Goal: Information Seeking & Learning: Learn about a topic

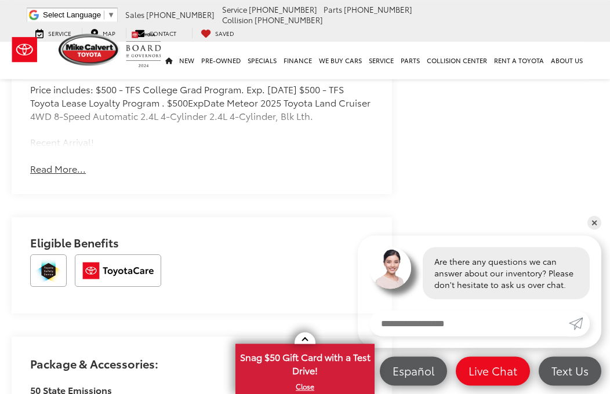
scroll to position [933, 0]
click at [51, 163] on button "Read More..." at bounding box center [58, 169] width 56 height 13
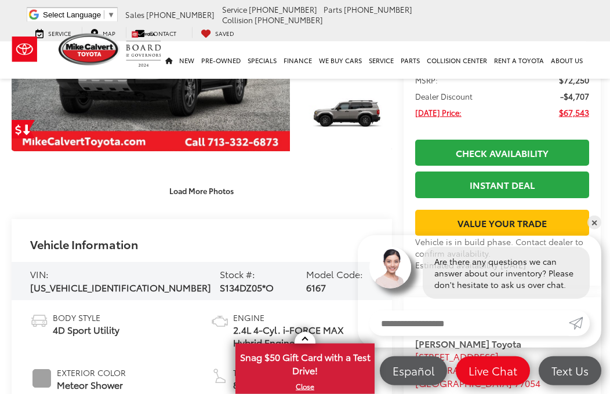
scroll to position [0, 0]
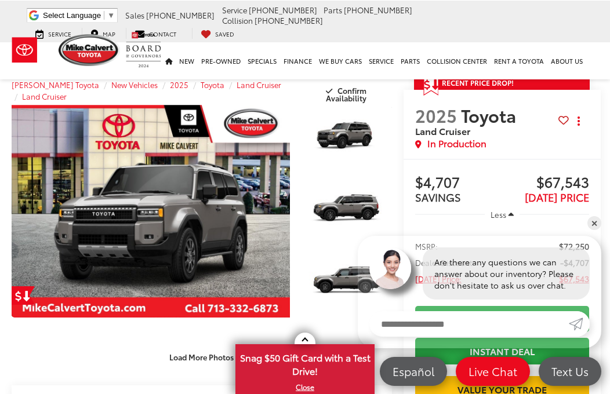
click at [93, 215] on link "Expand Photo 0" at bounding box center [151, 210] width 278 height 213
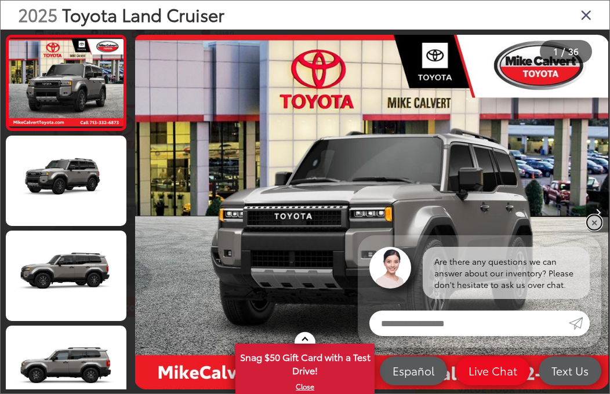
click at [596, 224] on link "✕" at bounding box center [594, 223] width 14 height 14
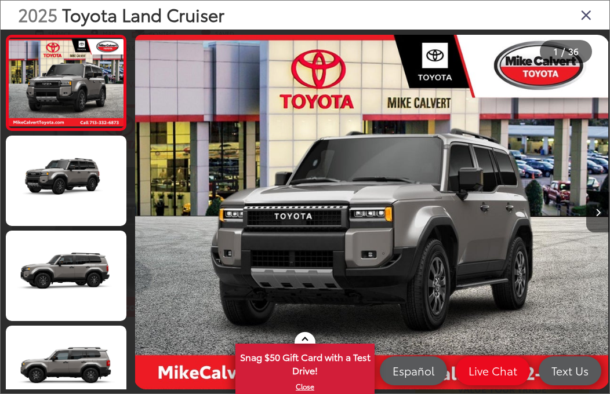
click at [598, 217] on button "Next image" at bounding box center [597, 212] width 23 height 41
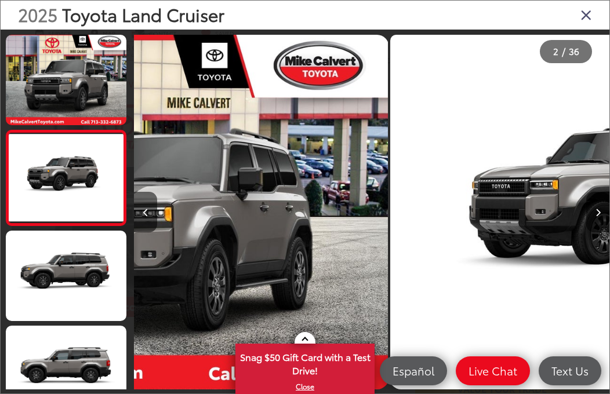
scroll to position [0, 475]
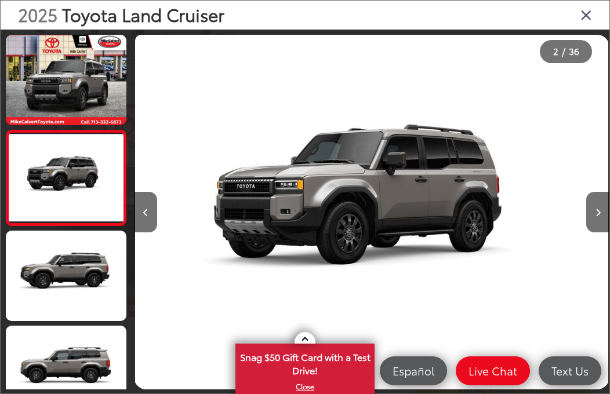
click at [598, 221] on button "Next image" at bounding box center [597, 212] width 23 height 41
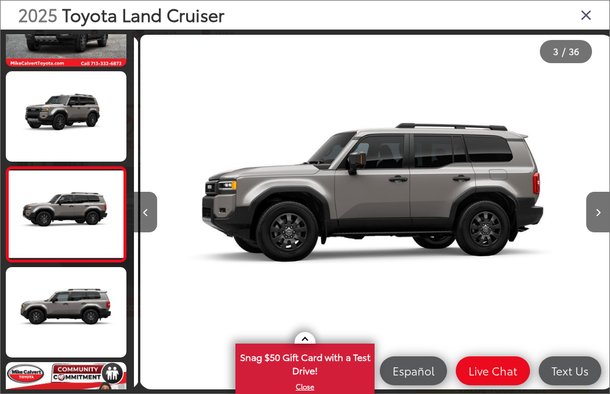
scroll to position [0, 950]
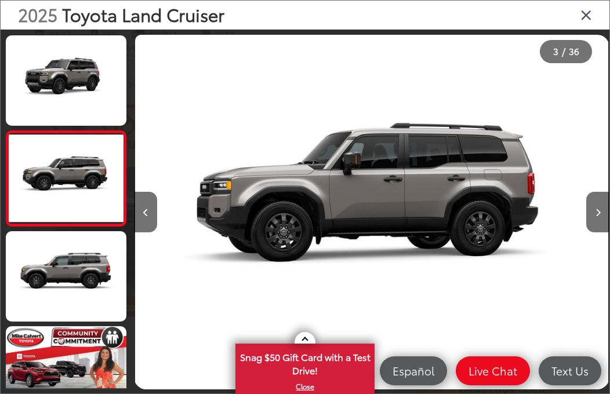
click at [595, 217] on icon "Next image" at bounding box center [597, 213] width 5 height 8
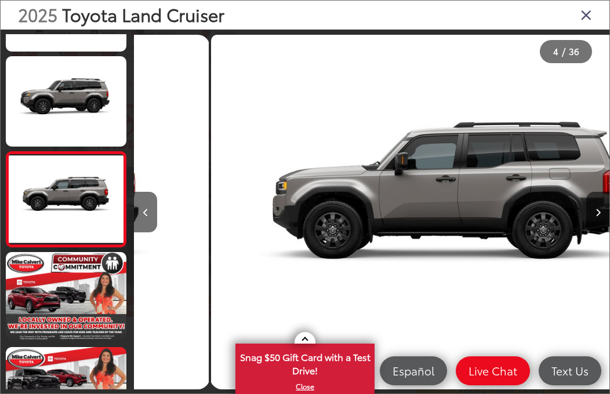
scroll to position [189, 0]
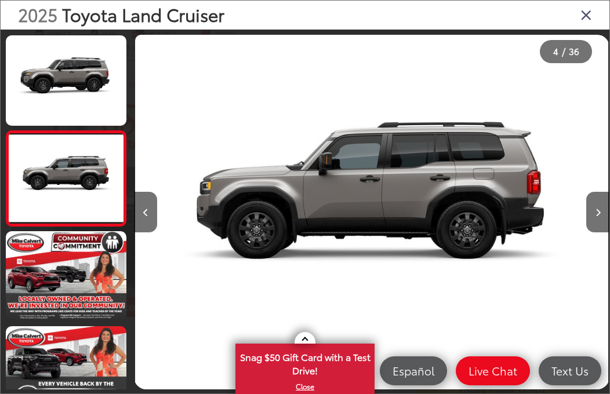
click at [604, 221] on button "Next image" at bounding box center [597, 212] width 23 height 41
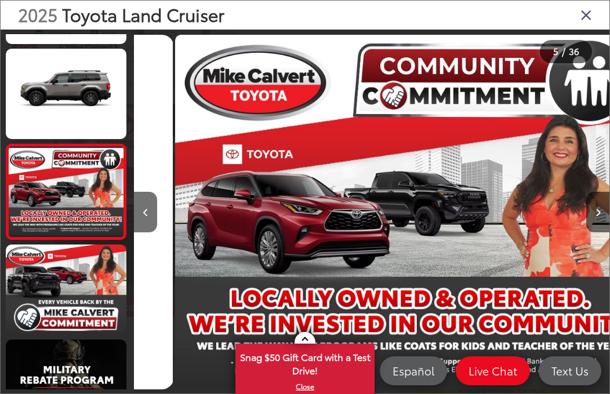
scroll to position [0, 1900]
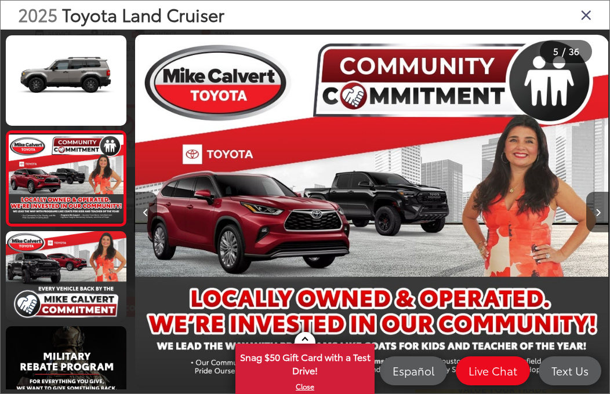
click at [607, 222] on button "Next image" at bounding box center [597, 212] width 23 height 41
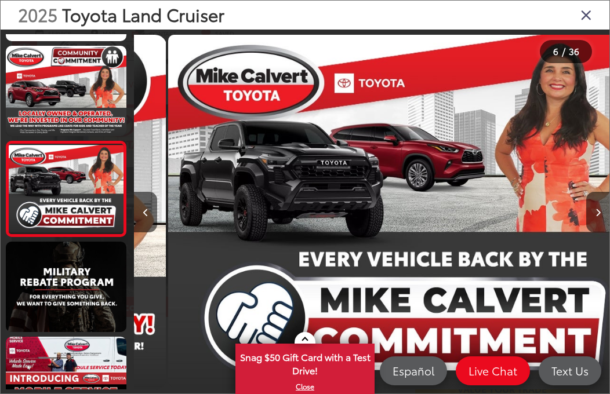
scroll to position [0, 2376]
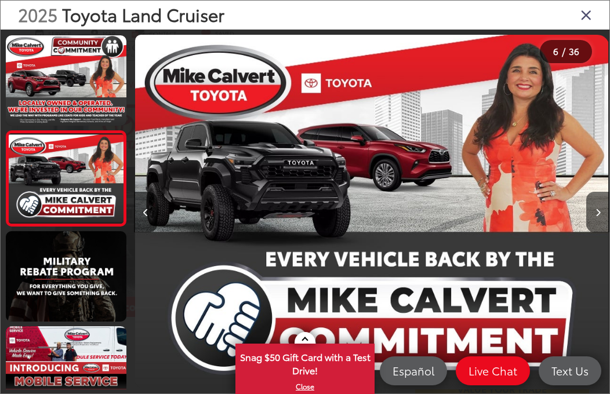
click at [605, 224] on button "Next image" at bounding box center [597, 212] width 23 height 41
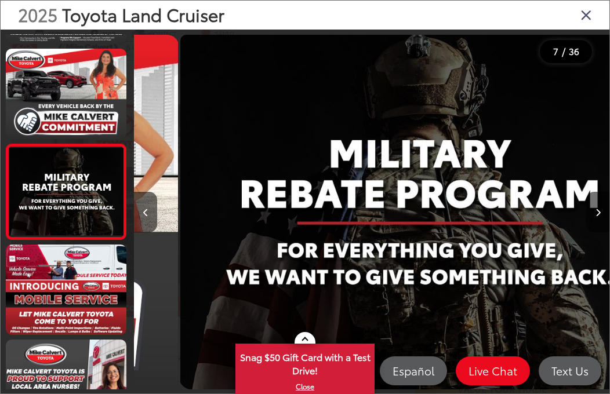
scroll to position [0, 0]
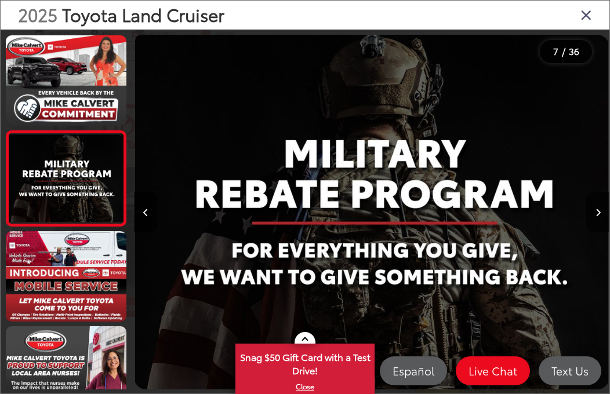
click at [607, 224] on button "Next image" at bounding box center [597, 212] width 23 height 41
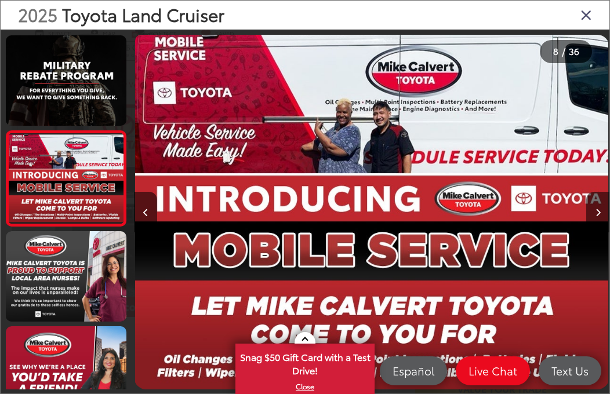
click at [595, 220] on button "Next image" at bounding box center [597, 212] width 23 height 41
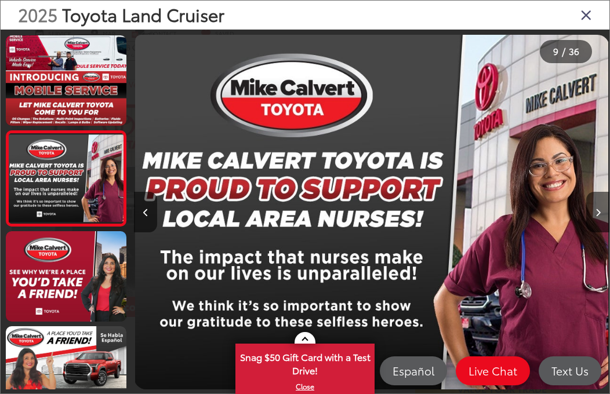
click at [601, 222] on button "Next image" at bounding box center [597, 212] width 23 height 41
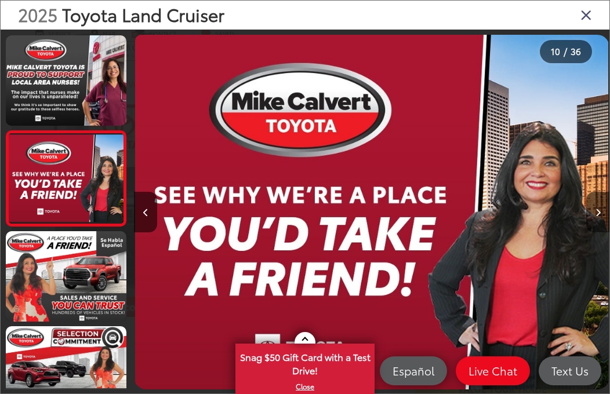
click at [597, 217] on button "Next image" at bounding box center [597, 212] width 23 height 41
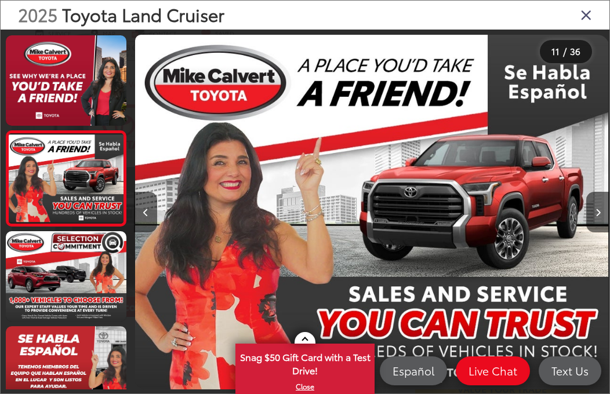
click at [603, 219] on button "Next image" at bounding box center [597, 212] width 23 height 41
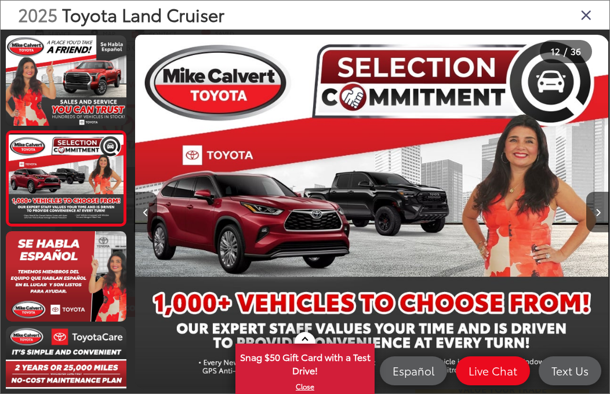
click at [603, 221] on button "Next image" at bounding box center [597, 212] width 23 height 41
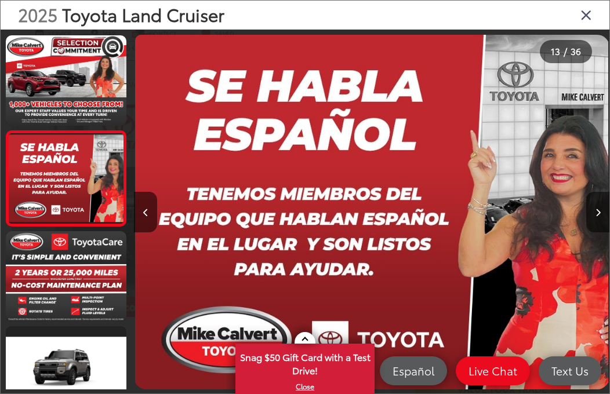
click at [599, 218] on button "Next image" at bounding box center [597, 212] width 23 height 41
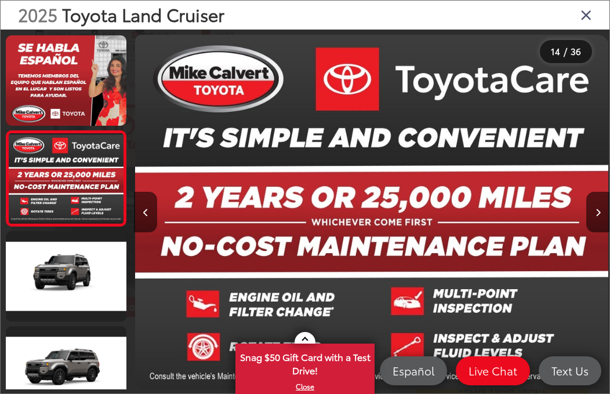
click at [603, 219] on button "Next image" at bounding box center [597, 212] width 23 height 41
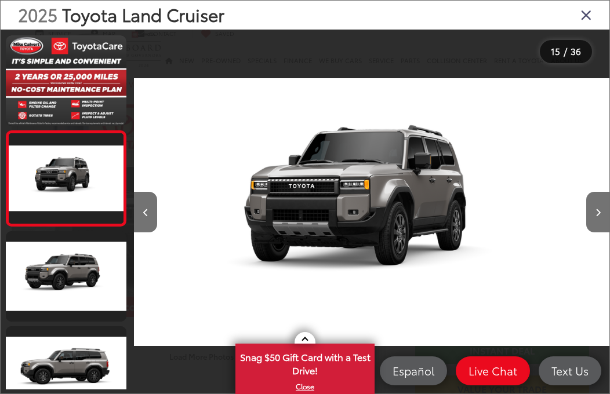
click at [135, 210] on button "Previous image" at bounding box center [145, 212] width 23 height 41
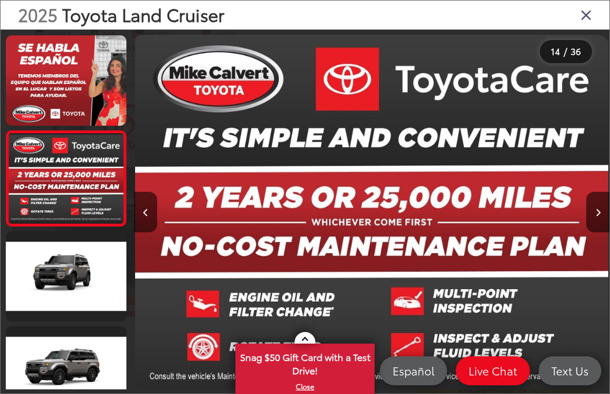
click at [595, 221] on button "Next image" at bounding box center [597, 212] width 23 height 41
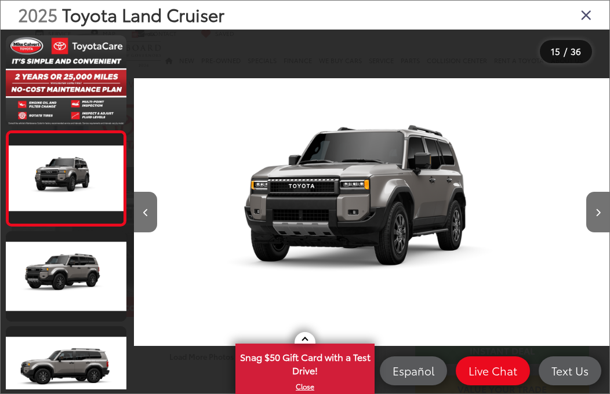
click at [601, 213] on button "Next image" at bounding box center [597, 212] width 23 height 41
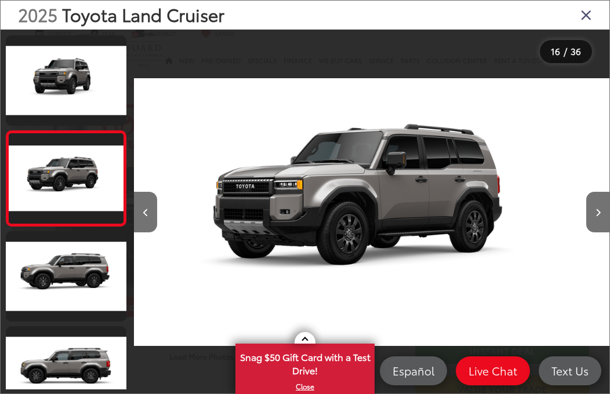
click at [603, 220] on button "Next image" at bounding box center [597, 212] width 23 height 41
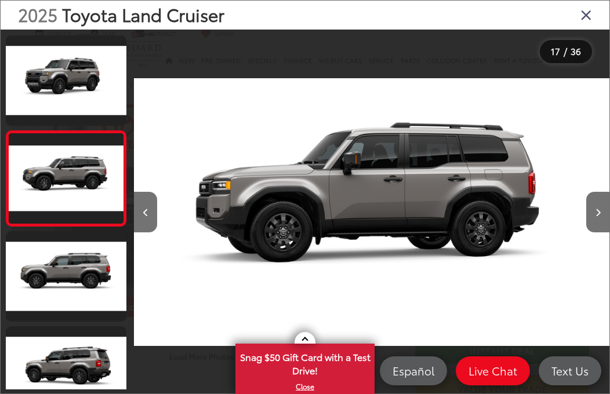
click at [605, 217] on button "Next image" at bounding box center [597, 212] width 23 height 41
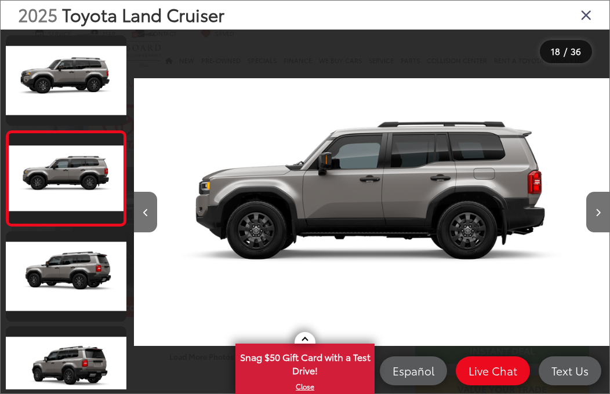
click at [605, 216] on button "Next image" at bounding box center [597, 212] width 23 height 41
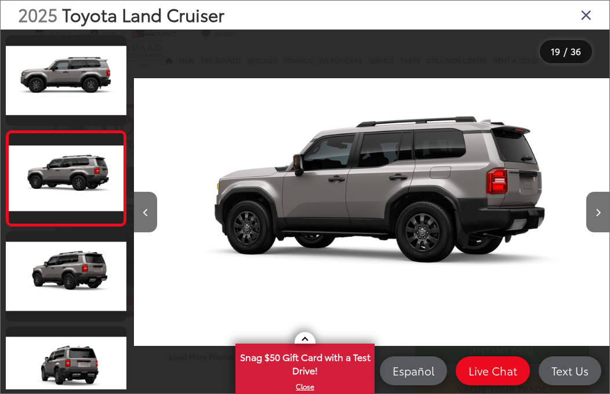
click at [601, 220] on button "Next image" at bounding box center [597, 212] width 23 height 41
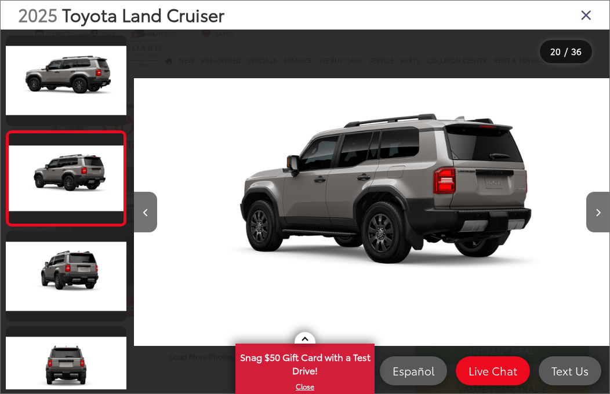
click at [597, 221] on button "Next image" at bounding box center [597, 212] width 23 height 41
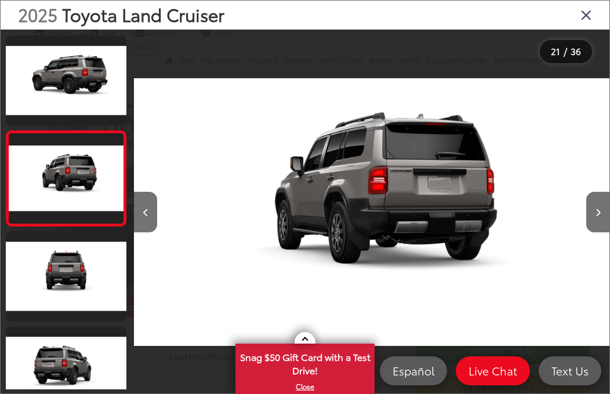
click at [601, 221] on button "Next image" at bounding box center [597, 212] width 23 height 41
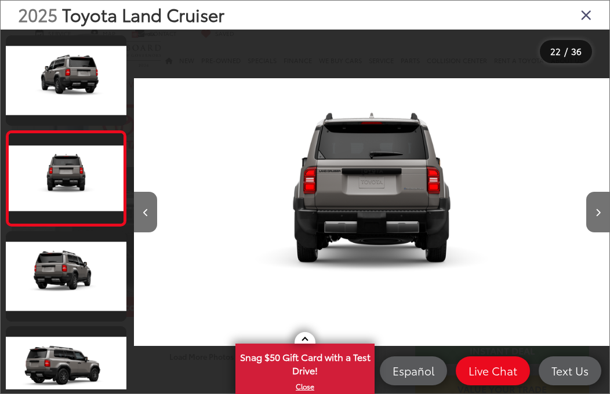
click at [596, 219] on button "Next image" at bounding box center [597, 212] width 23 height 41
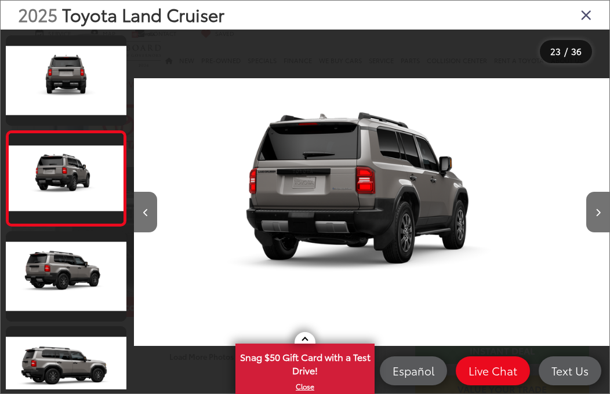
click at [603, 217] on button "Next image" at bounding box center [597, 212] width 23 height 41
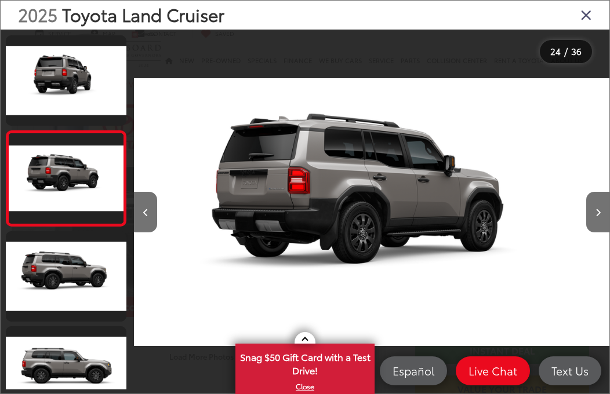
click at [604, 215] on button "Next image" at bounding box center [597, 212] width 23 height 41
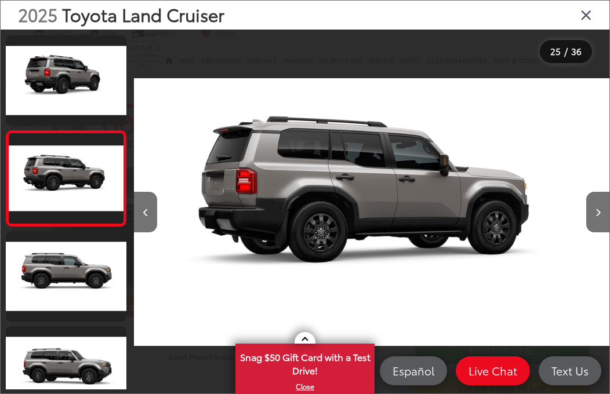
click at [598, 220] on button "Next image" at bounding box center [597, 212] width 23 height 41
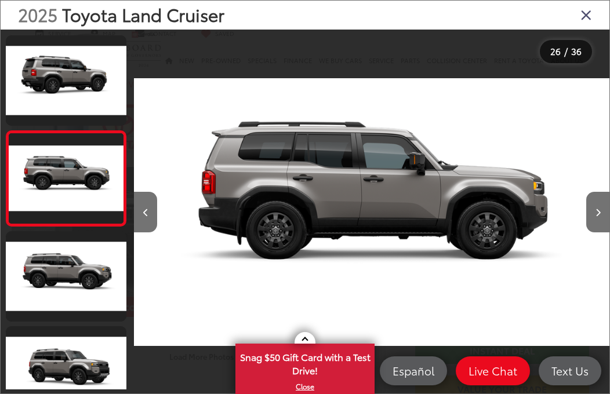
click at [604, 220] on button "Next image" at bounding box center [597, 212] width 23 height 41
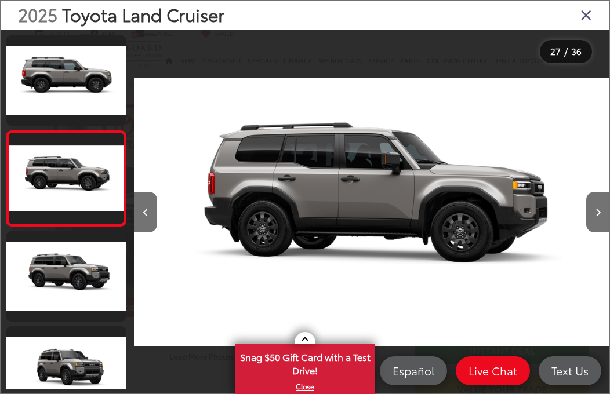
click at [598, 224] on button "Next image" at bounding box center [597, 212] width 23 height 41
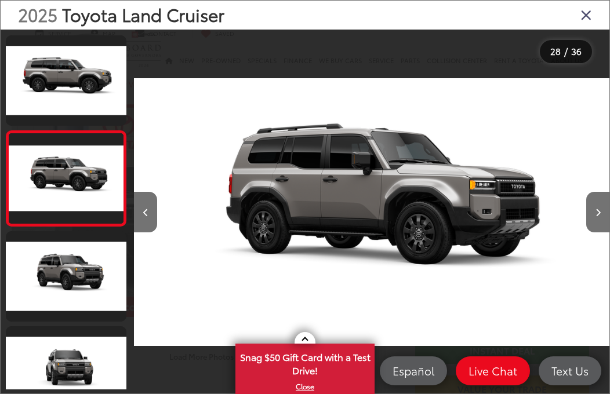
click at [601, 219] on button "Next image" at bounding box center [597, 212] width 23 height 41
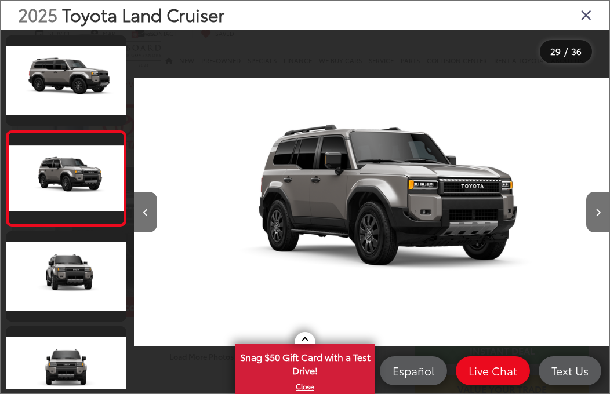
click at [603, 215] on button "Next image" at bounding box center [597, 212] width 23 height 41
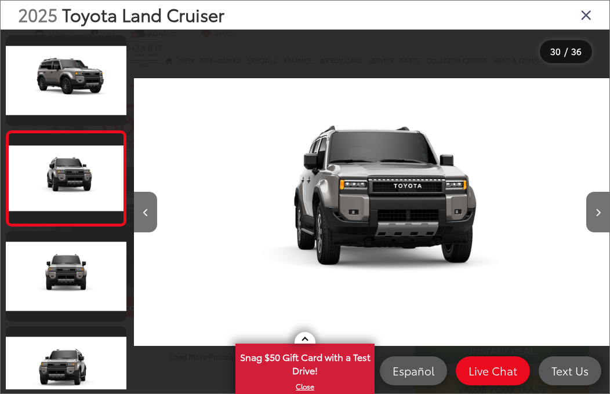
click at [602, 218] on button "Next image" at bounding box center [597, 212] width 23 height 41
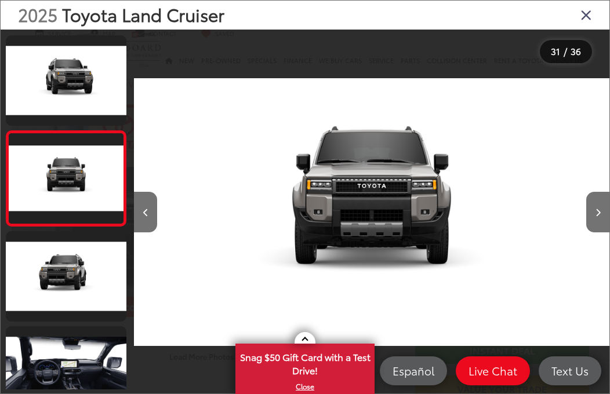
click at [603, 219] on button "Next image" at bounding box center [597, 212] width 23 height 41
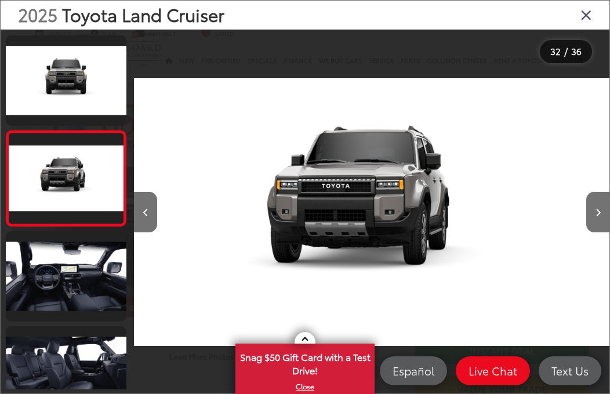
click at [600, 217] on button "Next image" at bounding box center [597, 212] width 23 height 41
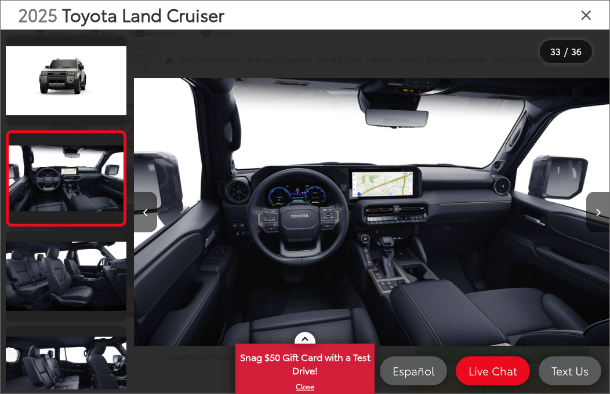
click at [596, 218] on button "Next image" at bounding box center [597, 212] width 23 height 41
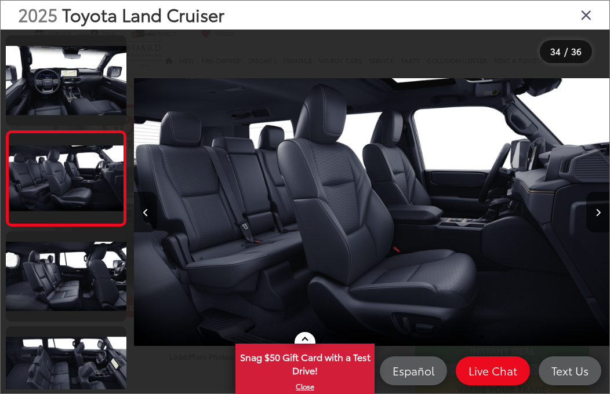
click at [597, 220] on button "Next image" at bounding box center [597, 212] width 23 height 41
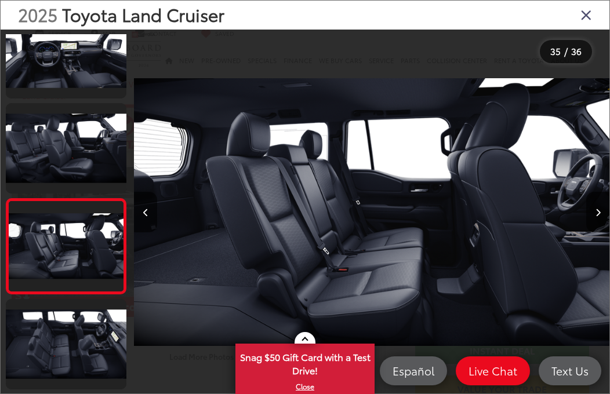
click at [599, 218] on button "Next image" at bounding box center [597, 212] width 23 height 41
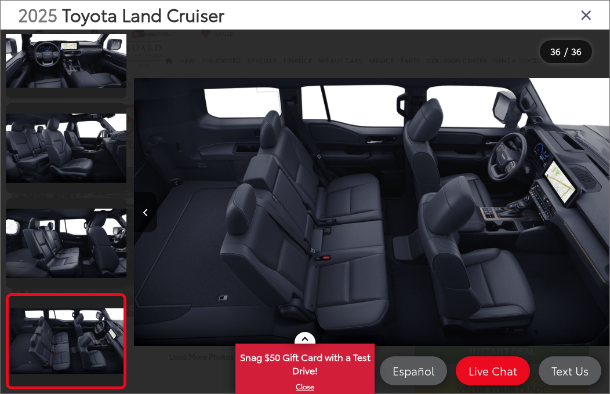
click at [594, 211] on div at bounding box center [549, 212] width 119 height 365
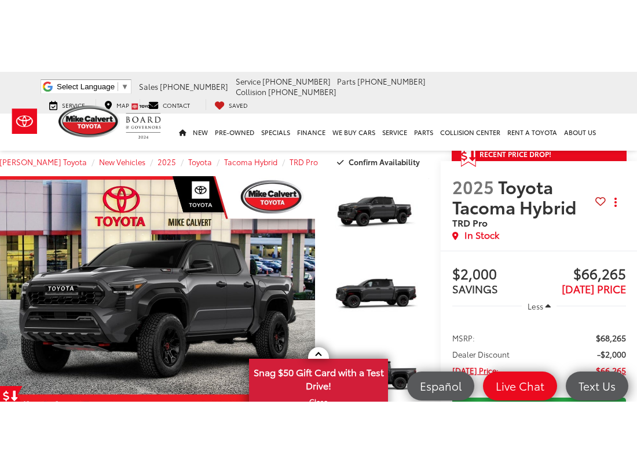
scroll to position [81, 12]
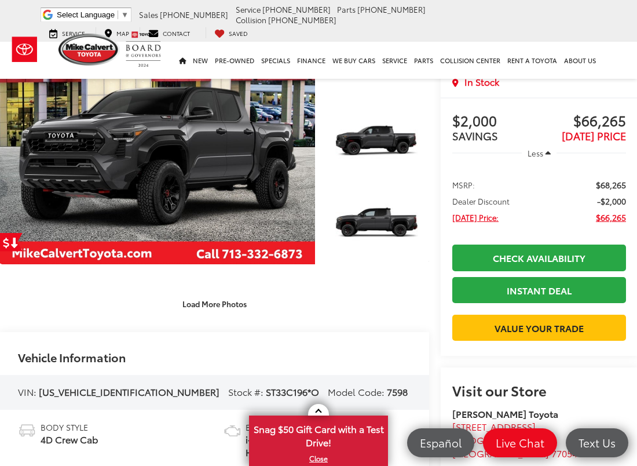
click at [87, 183] on link "Expand Photo 0" at bounding box center [157, 143] width 316 height 241
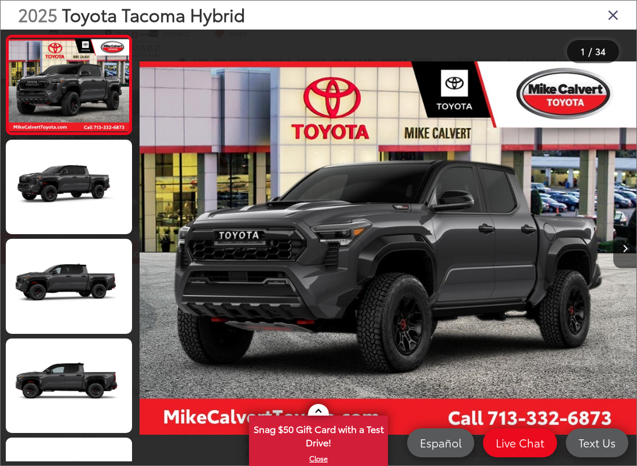
click at [96, 188] on link at bounding box center [69, 187] width 126 height 94
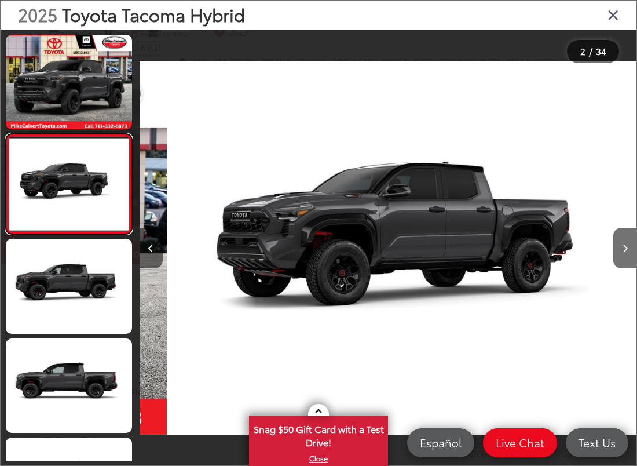
scroll to position [0, 497]
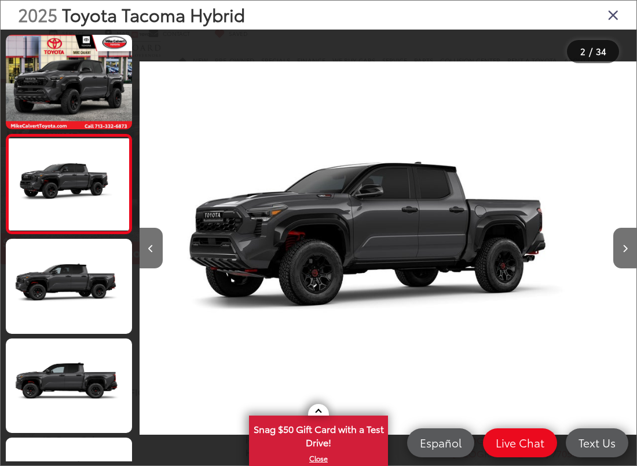
click at [593, 261] on button "Next image" at bounding box center [625, 248] width 23 height 41
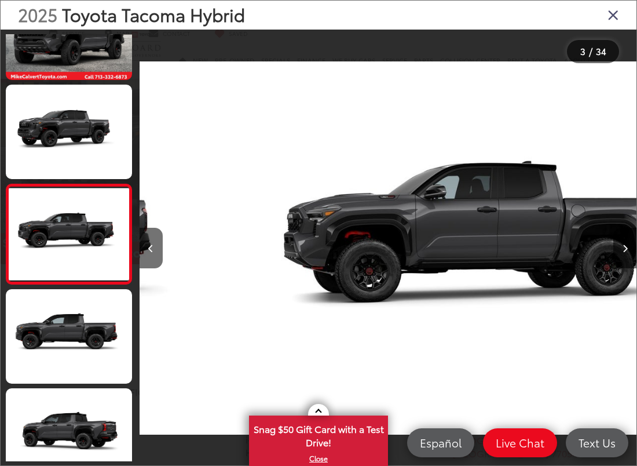
scroll to position [0, 995]
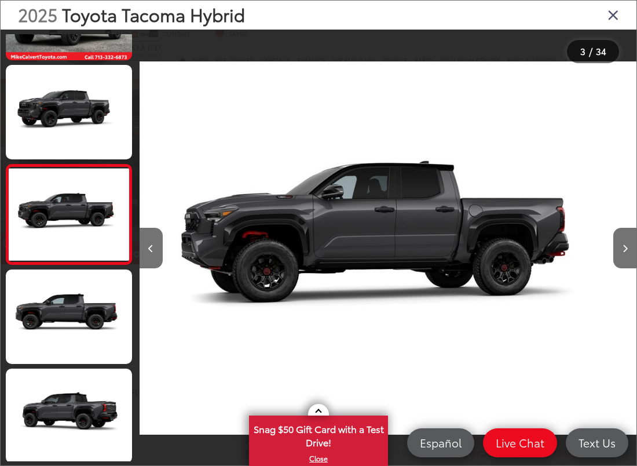
click at [593, 257] on button "Next image" at bounding box center [625, 248] width 23 height 41
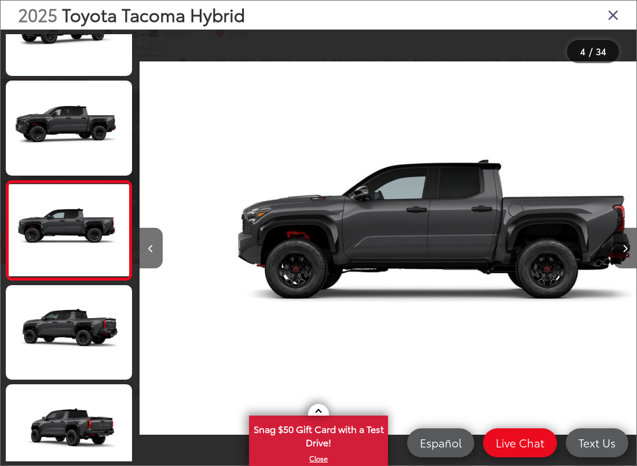
scroll to position [0, 1492]
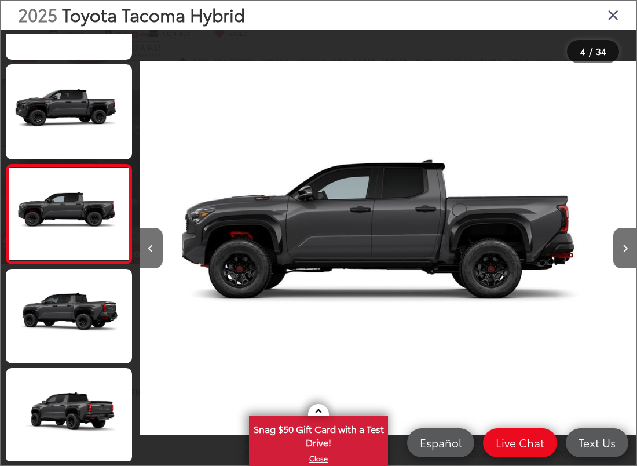
click at [593, 251] on button "Next image" at bounding box center [625, 248] width 23 height 41
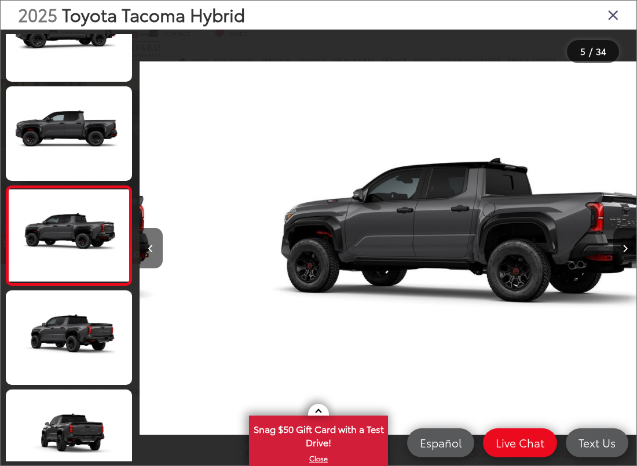
scroll to position [0, 1990]
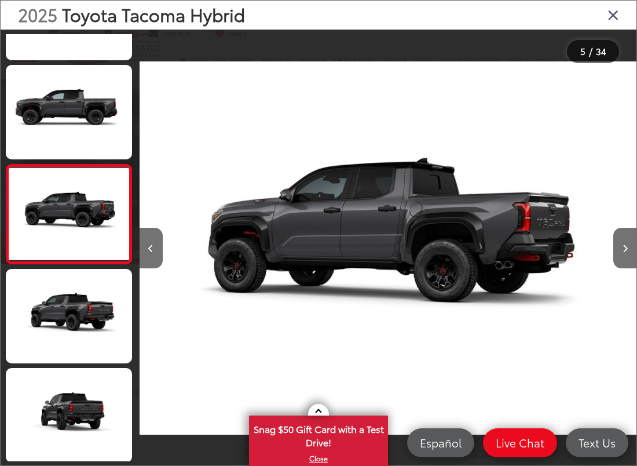
click at [593, 259] on button "Next image" at bounding box center [625, 248] width 23 height 41
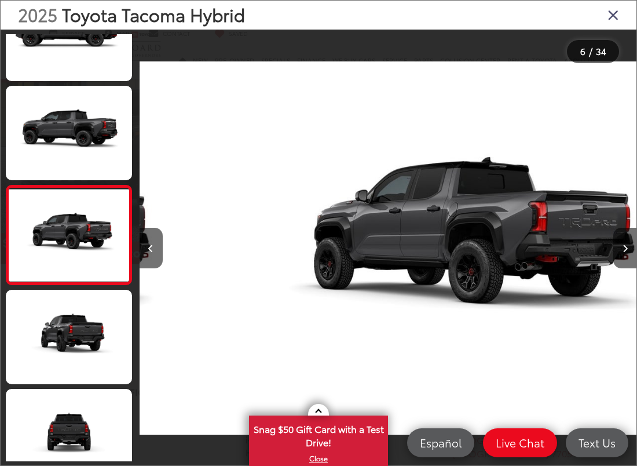
scroll to position [0, 2487]
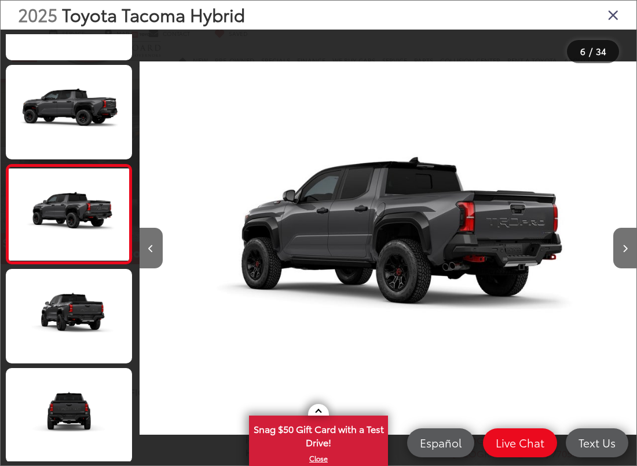
click at [593, 253] on button "Next image" at bounding box center [625, 248] width 23 height 41
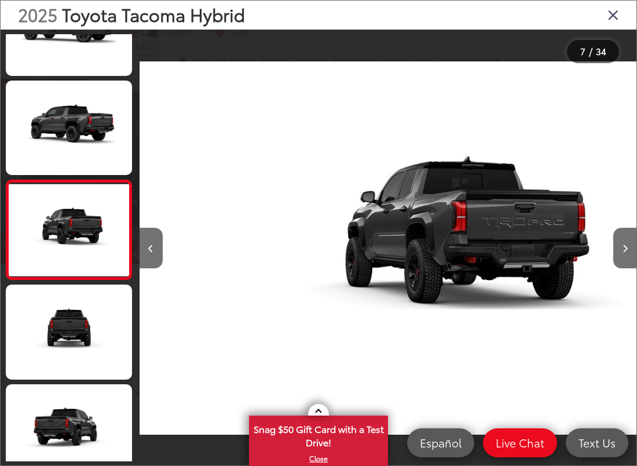
scroll to position [0, 0]
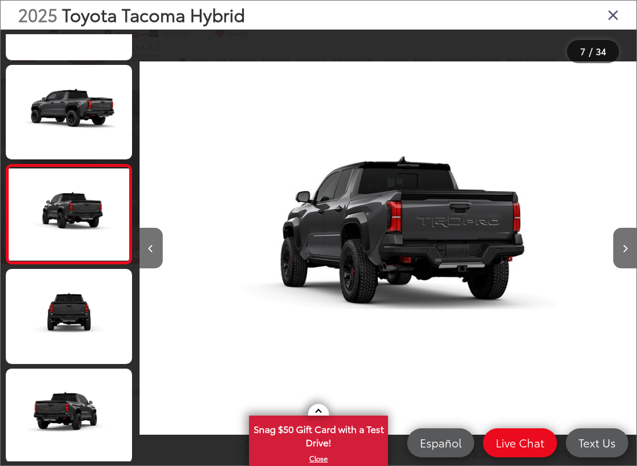
click at [593, 252] on button "Next image" at bounding box center [625, 248] width 23 height 41
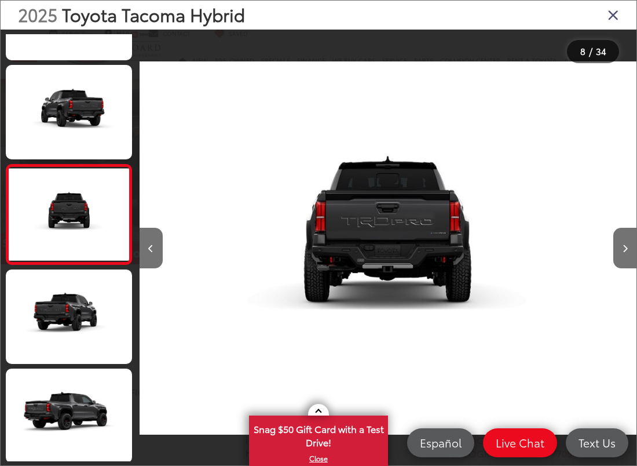
click at [593, 258] on button "Next image" at bounding box center [625, 248] width 23 height 41
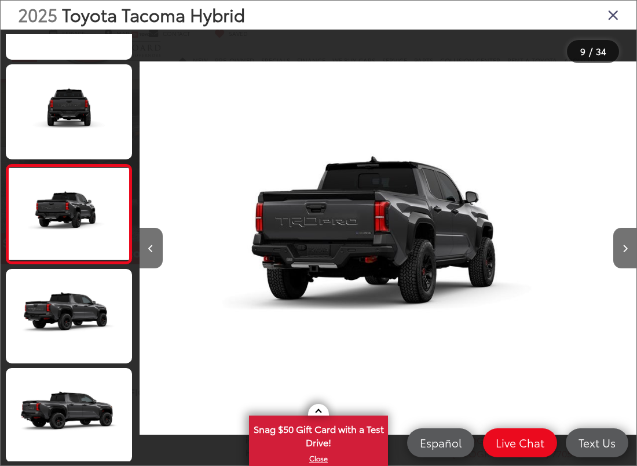
click at [593, 251] on button "Next image" at bounding box center [625, 248] width 23 height 41
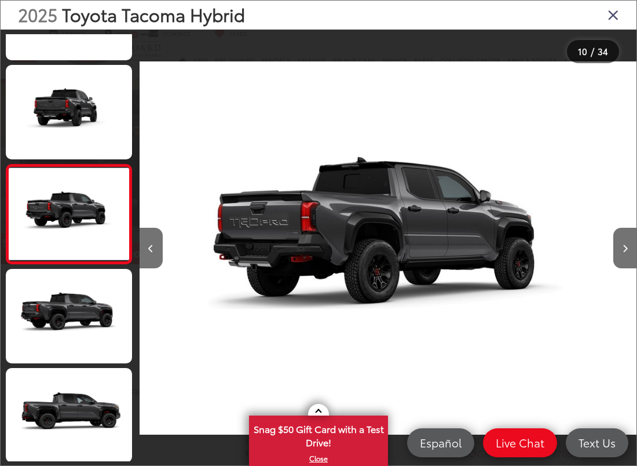
click at [593, 255] on button "Next image" at bounding box center [625, 248] width 23 height 41
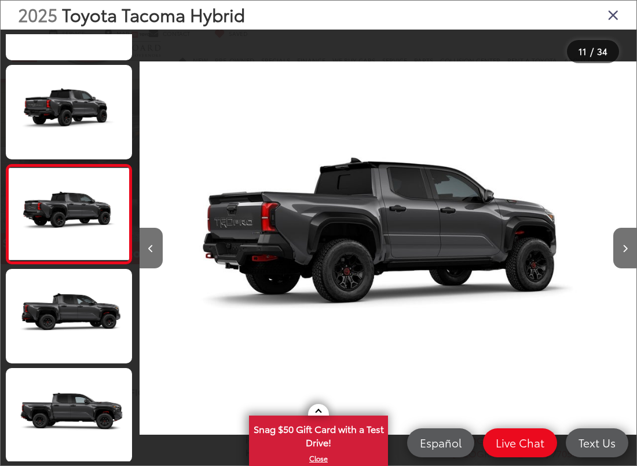
click at [593, 249] on button "Next image" at bounding box center [625, 248] width 23 height 41
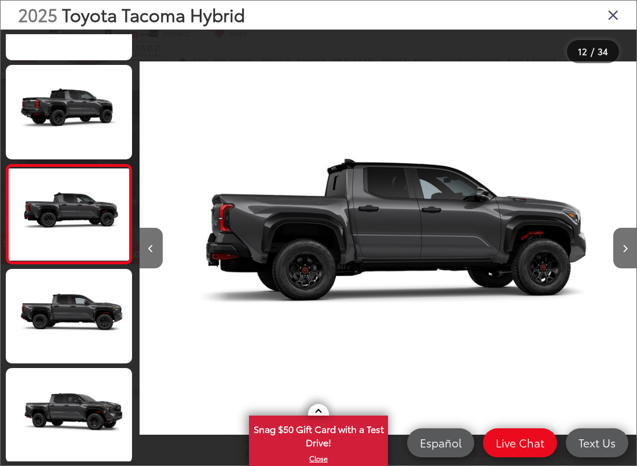
click at [593, 253] on button "Next image" at bounding box center [625, 248] width 23 height 41
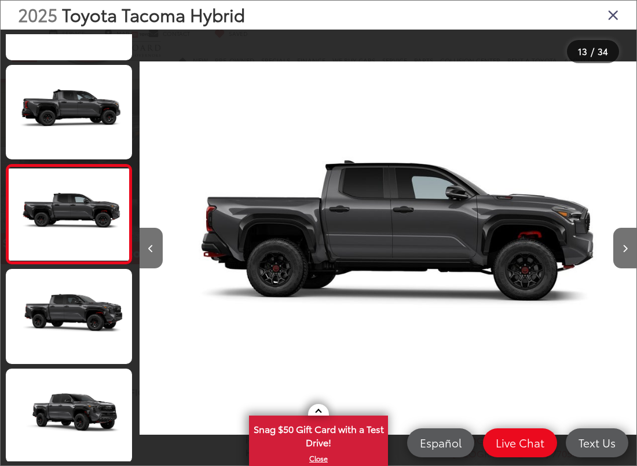
click at [593, 245] on button "Next image" at bounding box center [625, 248] width 23 height 41
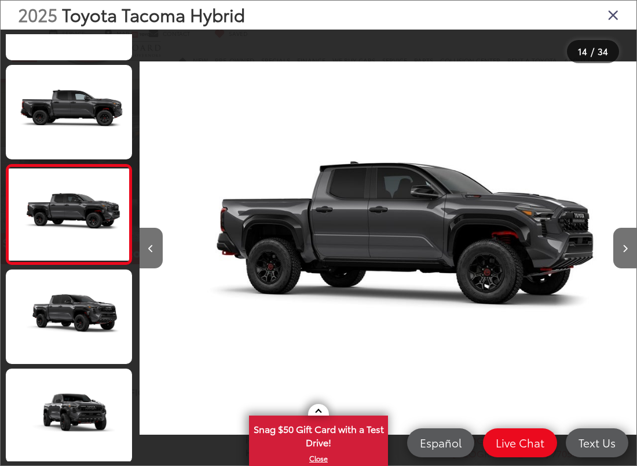
click at [593, 251] on button "Next image" at bounding box center [625, 248] width 23 height 41
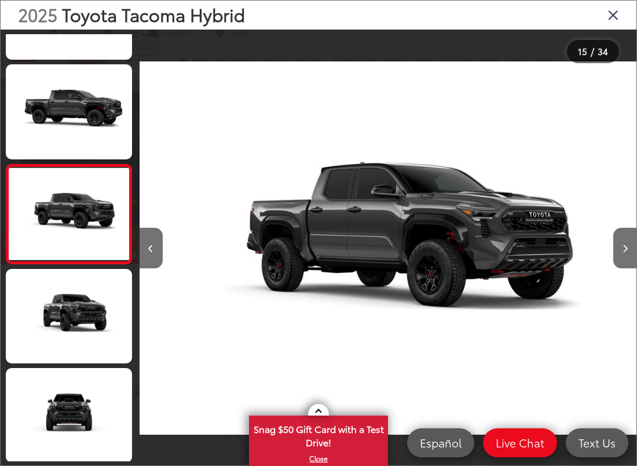
click at [593, 252] on button "Next image" at bounding box center [625, 248] width 23 height 41
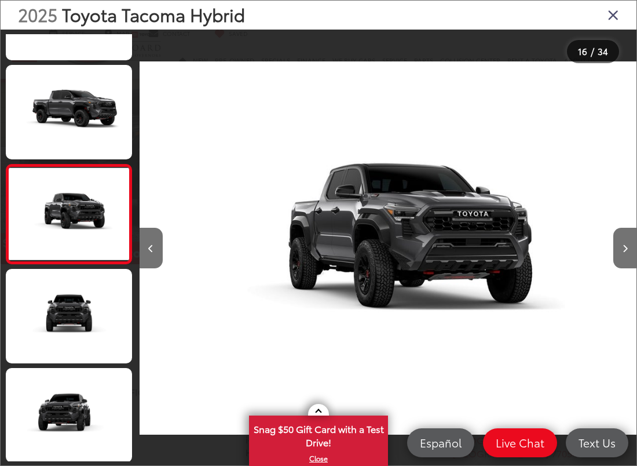
click at [593, 251] on button "Next image" at bounding box center [625, 248] width 23 height 41
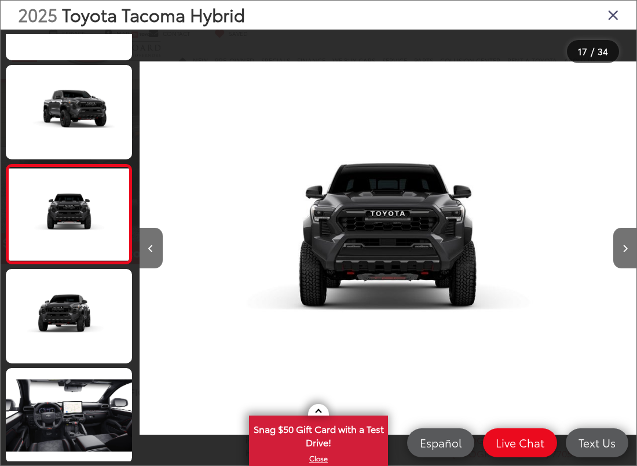
click at [593, 249] on button "Next image" at bounding box center [625, 248] width 23 height 41
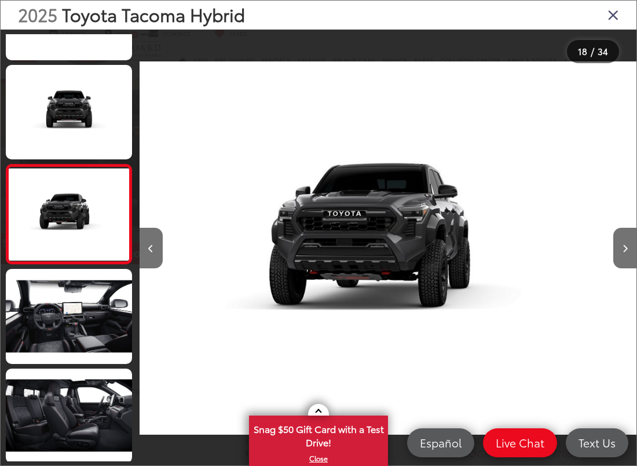
click at [593, 243] on button "Next image" at bounding box center [625, 248] width 23 height 41
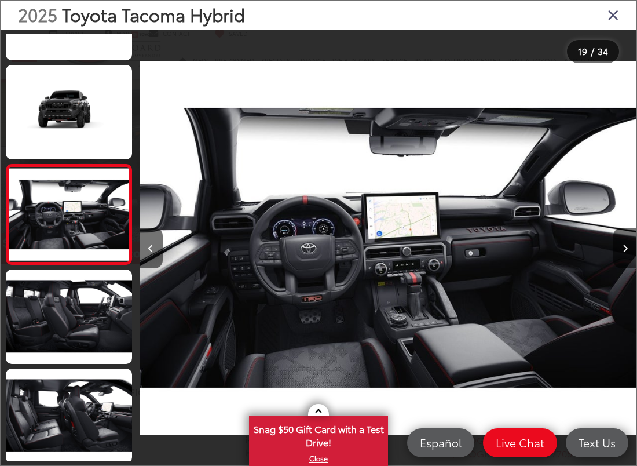
click at [593, 249] on button "Next image" at bounding box center [625, 248] width 23 height 41
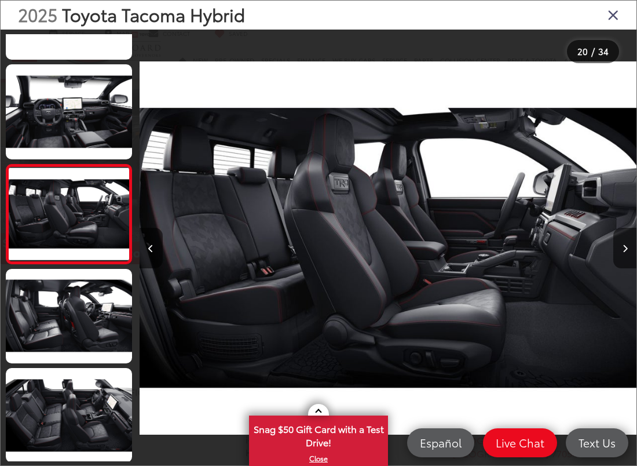
click at [593, 253] on button "Next image" at bounding box center [625, 248] width 23 height 41
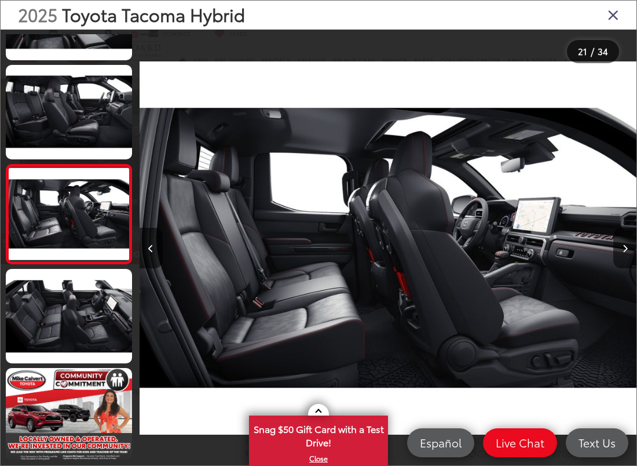
click at [593, 251] on button "Next image" at bounding box center [625, 248] width 23 height 41
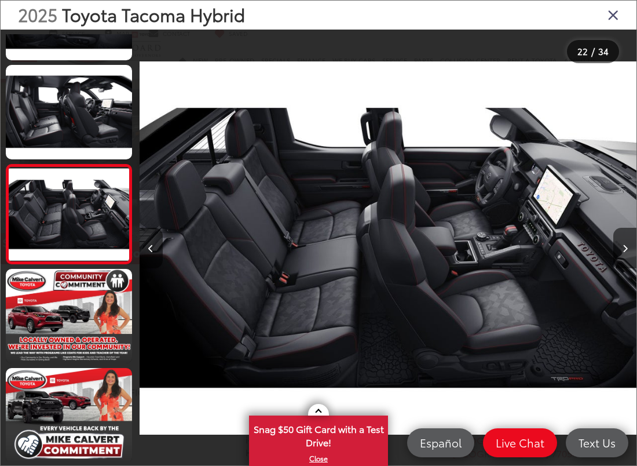
click at [593, 249] on button "Next image" at bounding box center [625, 248] width 23 height 41
